Goal: Transaction & Acquisition: Purchase product/service

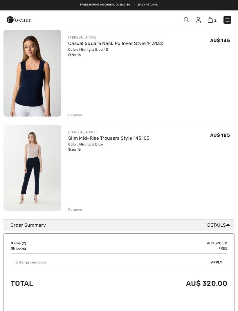
scroll to position [55, 0]
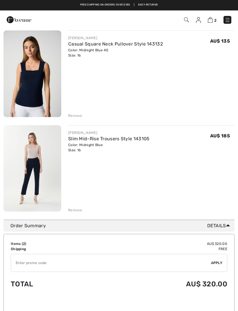
click at [76, 117] on div "Remove" at bounding box center [75, 115] width 14 height 5
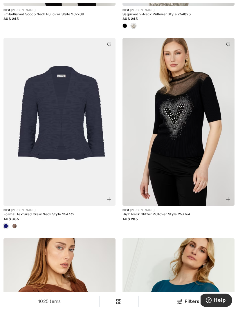
scroll to position [2050, 0]
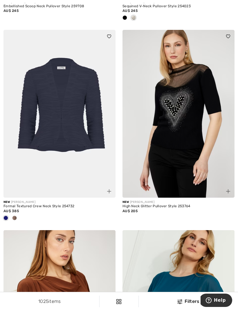
click at [83, 157] on img at bounding box center [59, 114] width 112 height 168
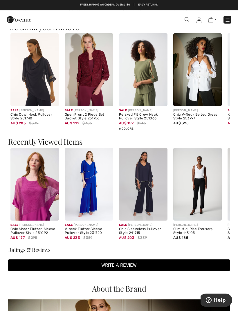
scroll to position [566, 0]
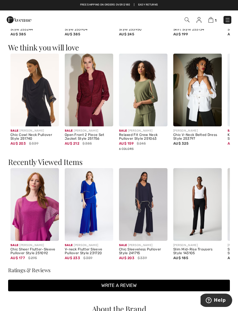
click at [145, 213] on img at bounding box center [143, 204] width 48 height 73
